Goal: Transaction & Acquisition: Purchase product/service

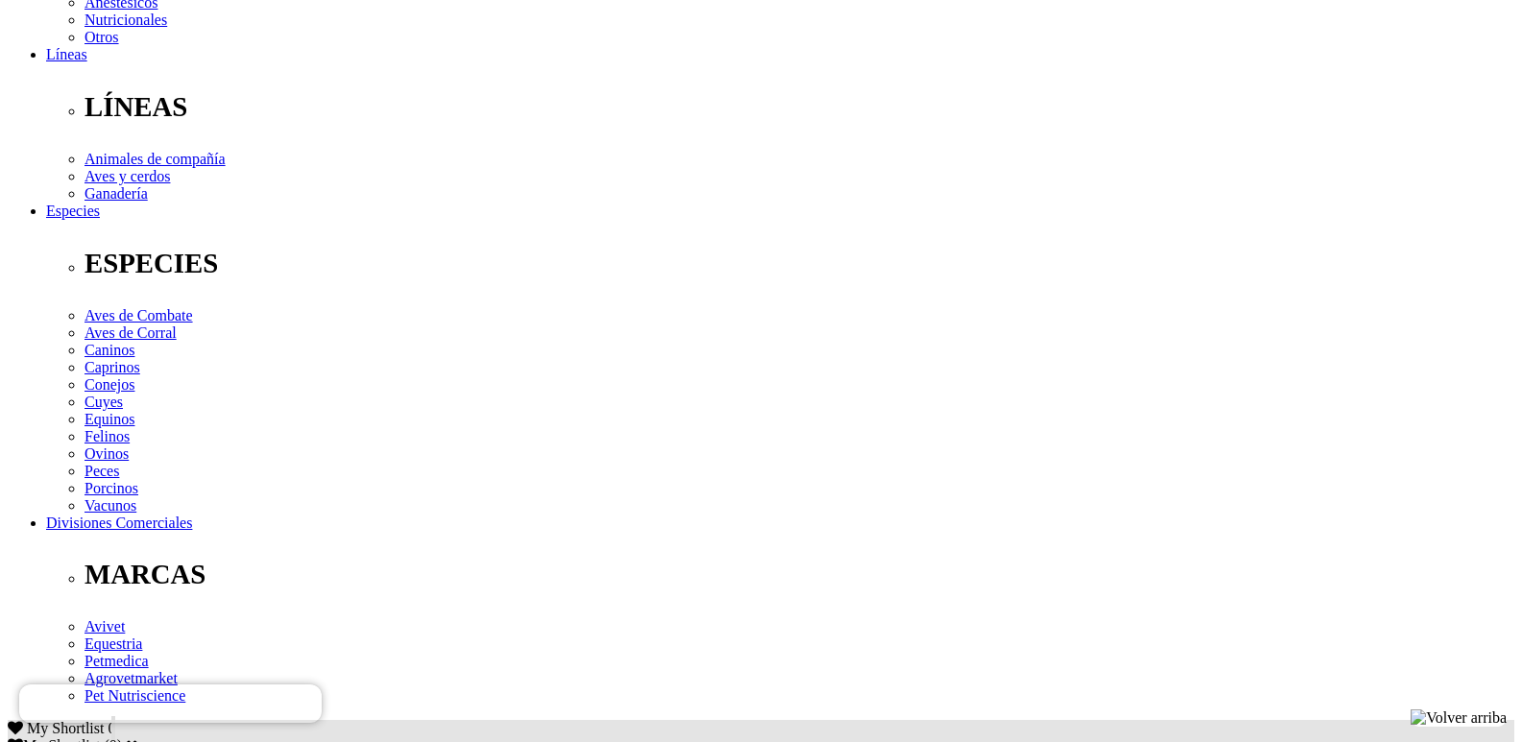
scroll to position [576, 0]
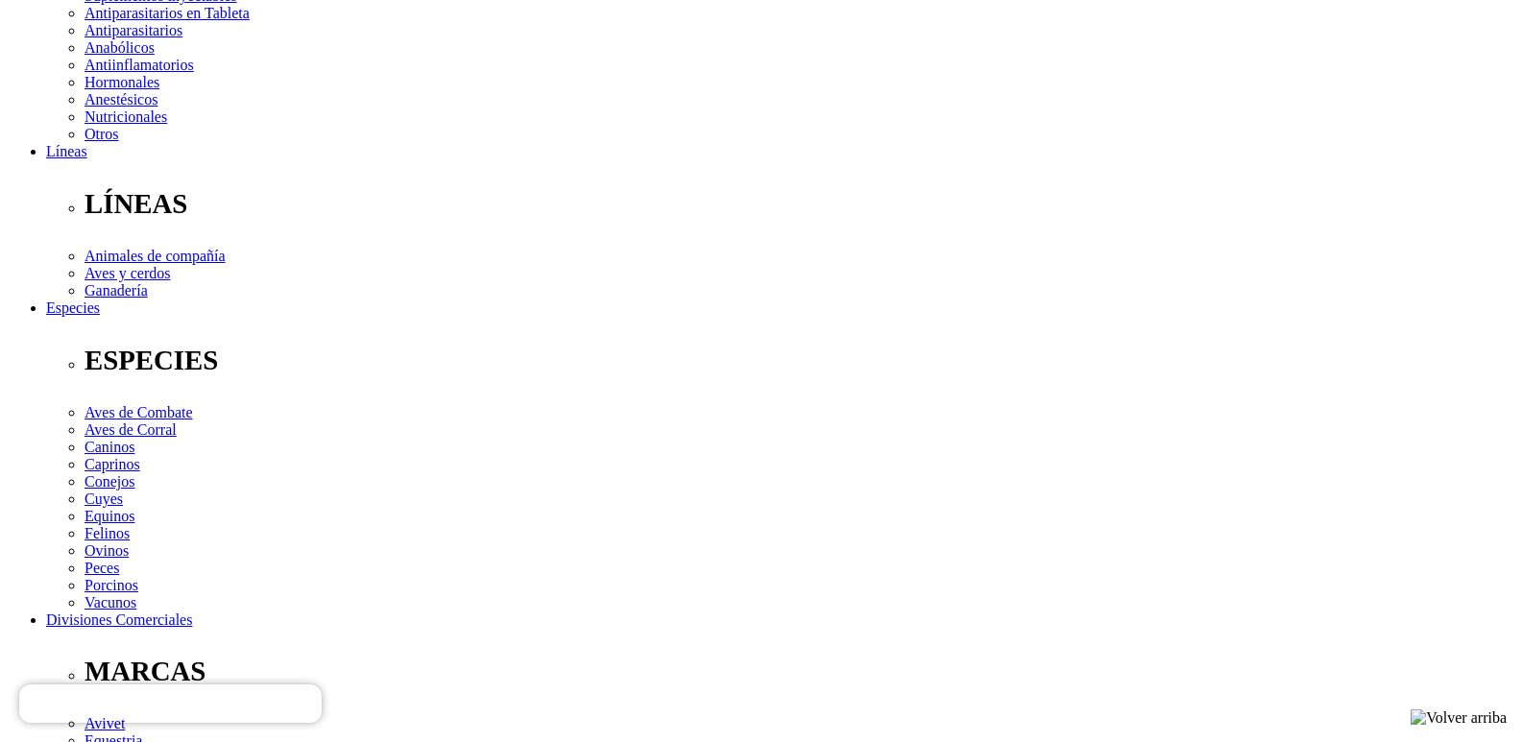
scroll to position [192, 0]
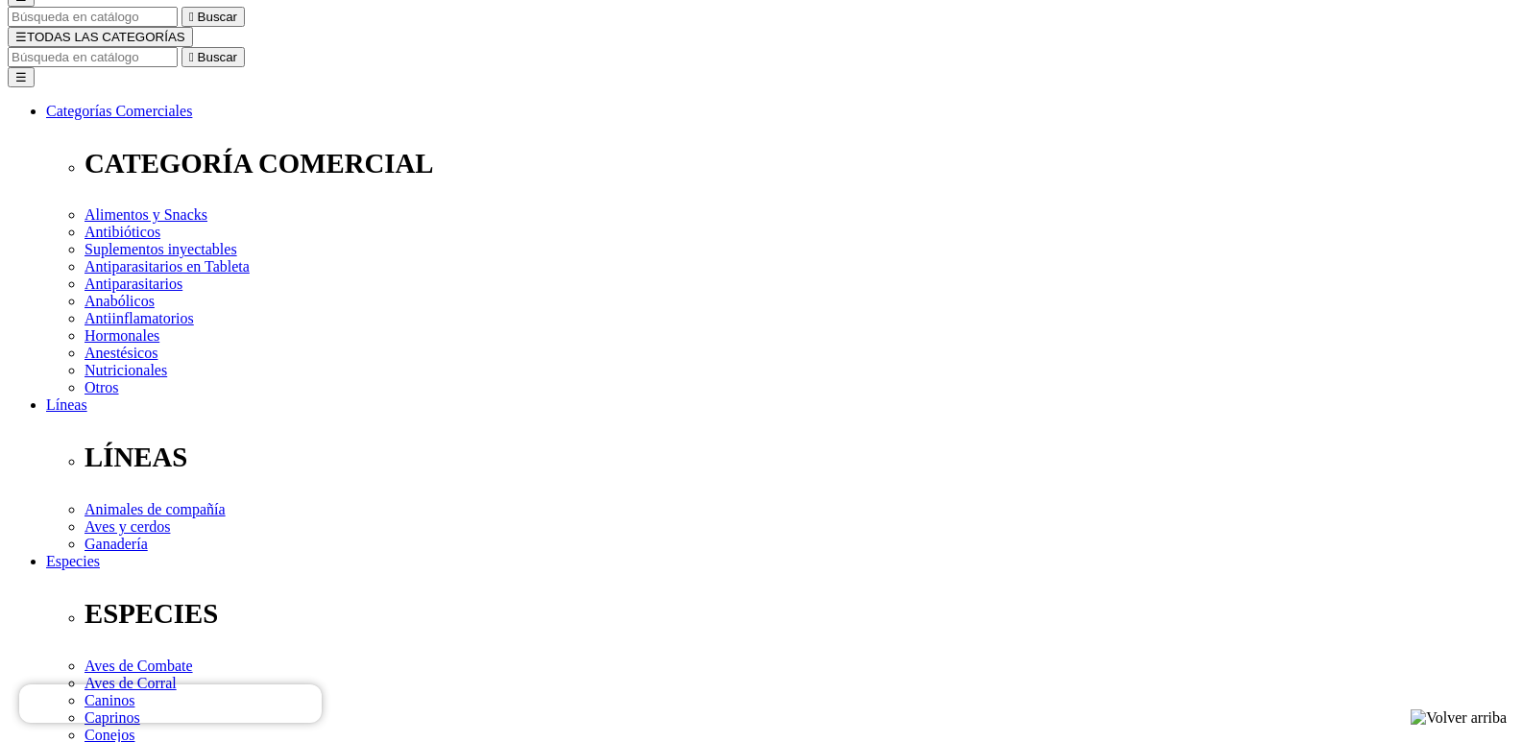
select select "381"
